Goal: Task Accomplishment & Management: Use online tool/utility

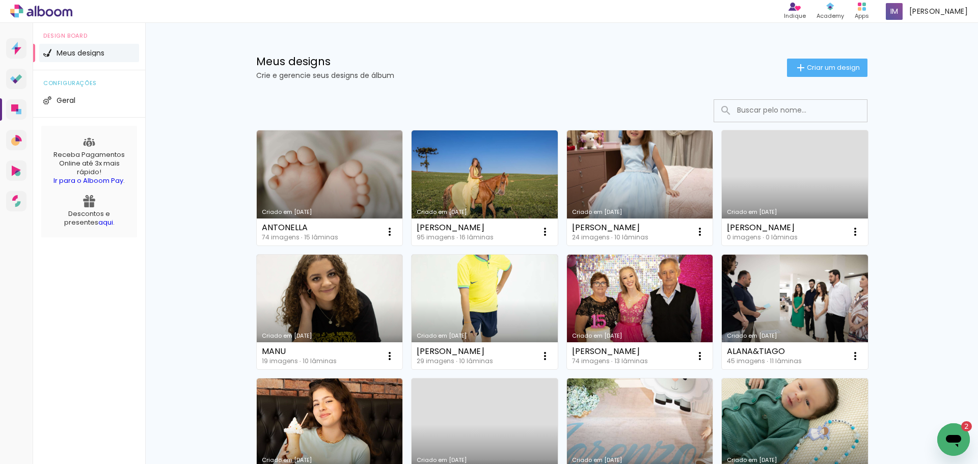
drag, startPoint x: 950, startPoint y: 440, endPoint x: 944, endPoint y: 432, distance: 10.5
click at [950, 440] on icon "Abrir janela de mensagens, 2 mensagens não lidas" at bounding box center [953, 441] width 15 height 12
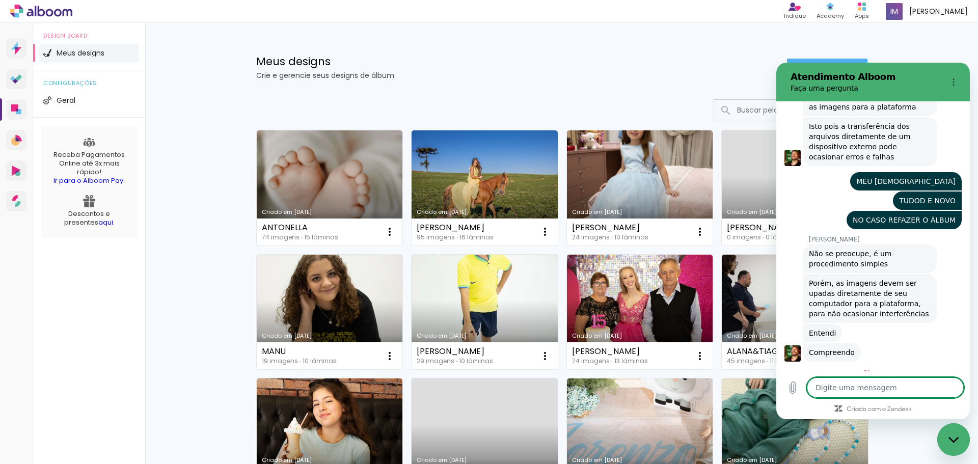
scroll to position [4414, 0]
